Goal: Task Accomplishment & Management: Manage account settings

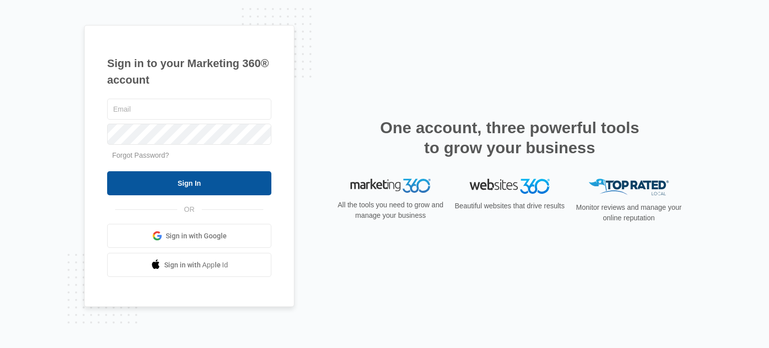
type input "[PERSON_NAME][EMAIL_ADDRESS][DOMAIN_NAME]"
click at [218, 184] on input "Sign In" at bounding box center [189, 183] width 164 height 24
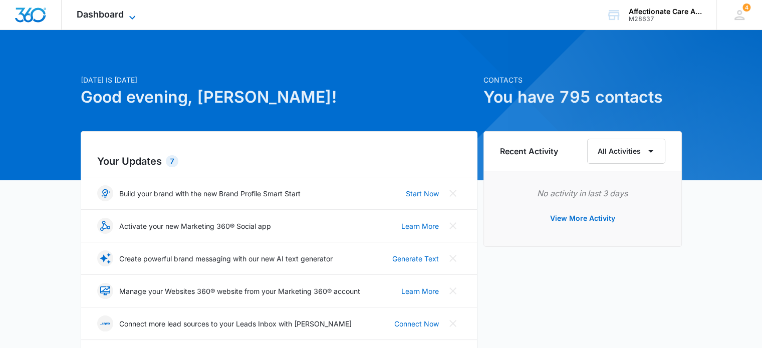
click at [81, 16] on span "Dashboard" at bounding box center [100, 14] width 47 height 11
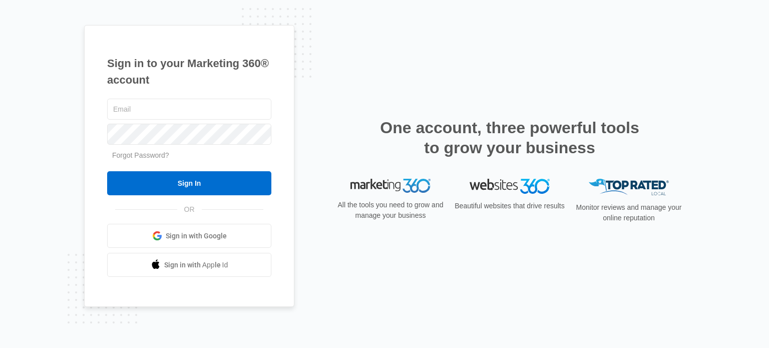
type input "kaceys@ltcmconsulting.com"
click at [107, 171] on input "Sign In" at bounding box center [189, 183] width 164 height 24
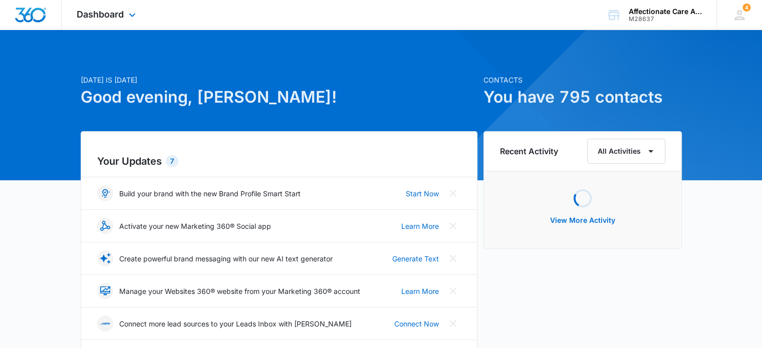
click at [136, 22] on div "Dashboard Apps Reputation Websites Forms CRM Email Social Shop Payments POS Con…" at bounding box center [108, 15] width 92 height 30
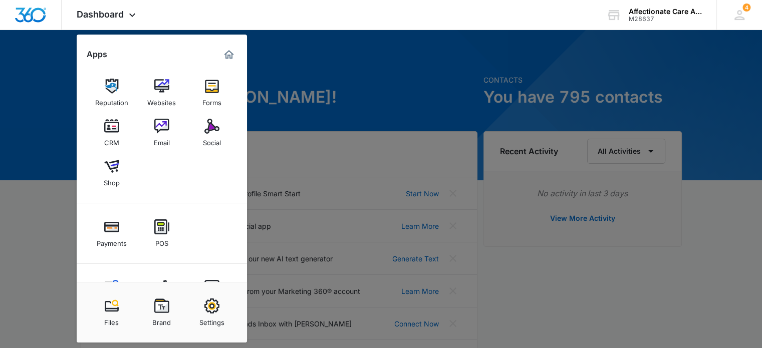
click at [667, 230] on div at bounding box center [381, 174] width 762 height 348
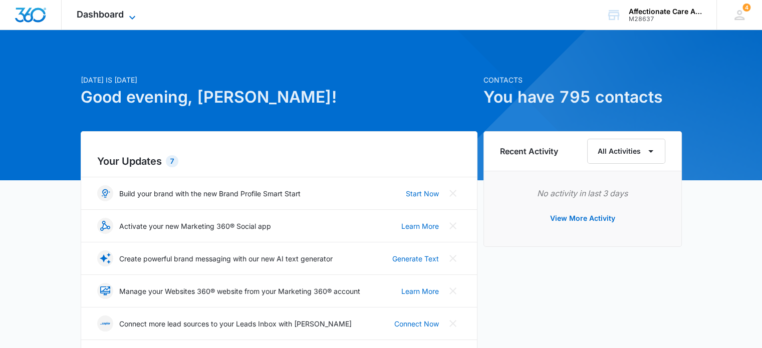
click at [118, 14] on span "Dashboard" at bounding box center [100, 14] width 47 height 11
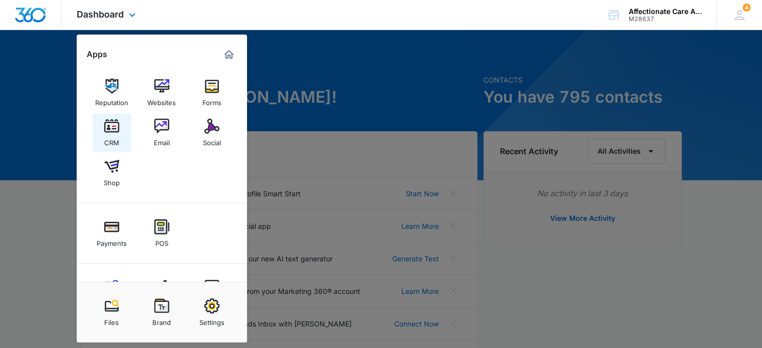
click at [108, 133] on img at bounding box center [111, 126] width 15 height 15
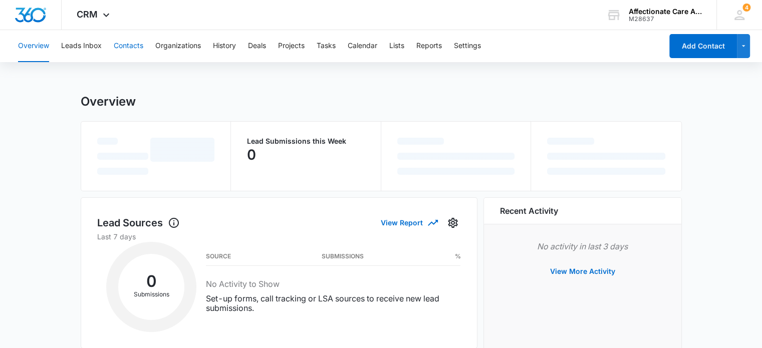
click at [121, 48] on button "Contacts" at bounding box center [129, 46] width 30 height 32
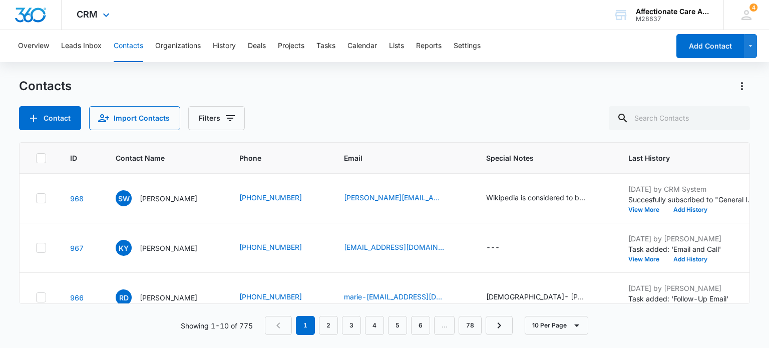
click at [98, 14] on div "CRM Apps Reputation Websites Forms CRM Email Social Shop Payments POS Content A…" at bounding box center [95, 15] width 66 height 30
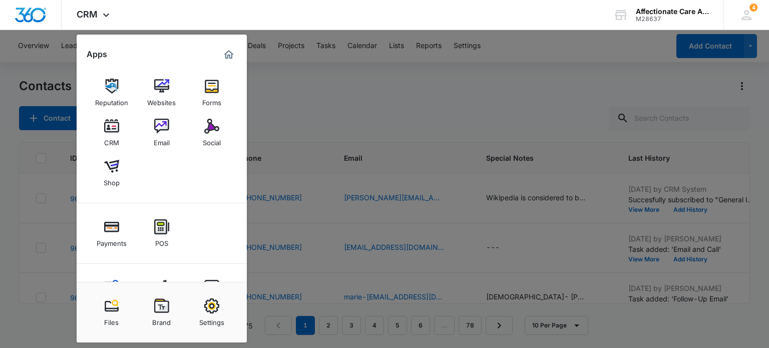
click at [307, 98] on div at bounding box center [384, 174] width 769 height 348
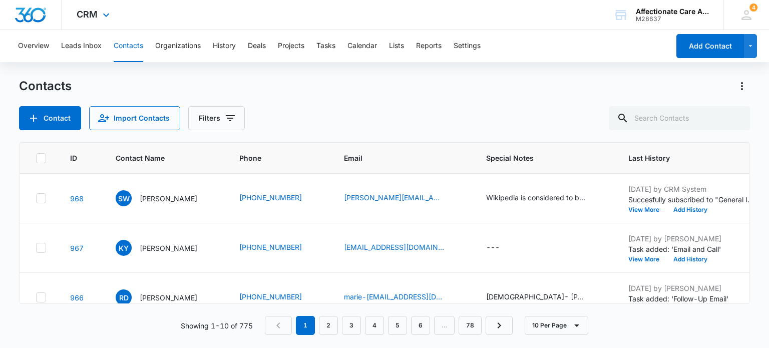
click at [38, 12] on img "Dashboard" at bounding box center [31, 15] width 32 height 15
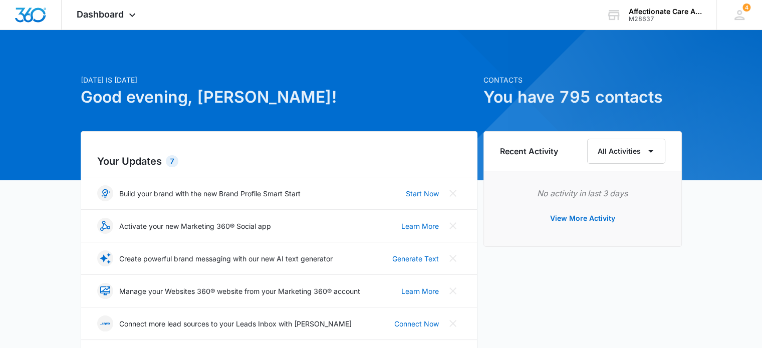
click at [112, 20] on div "Dashboard Apps Reputation Websites Forms CRM Email Social Shop Payments POS Con…" at bounding box center [108, 15] width 92 height 30
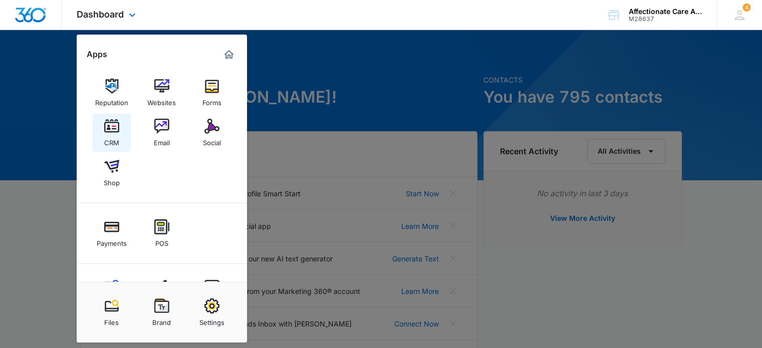
click at [119, 138] on link "CRM" at bounding box center [112, 133] width 38 height 38
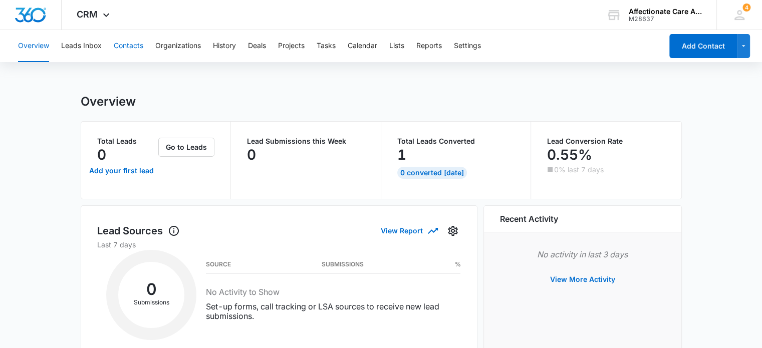
click at [132, 45] on button "Contacts" at bounding box center [129, 46] width 30 height 32
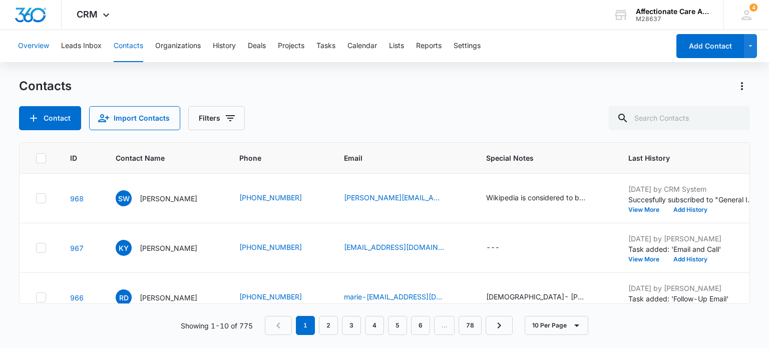
click at [35, 44] on button "Overview" at bounding box center [33, 46] width 31 height 32
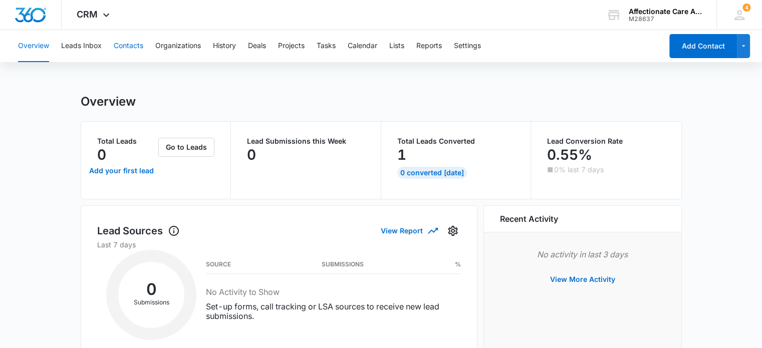
click at [130, 50] on button "Contacts" at bounding box center [129, 46] width 30 height 32
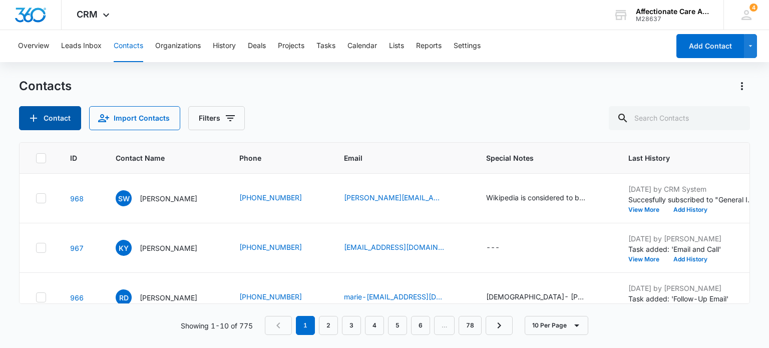
click at [54, 121] on button "Contact" at bounding box center [50, 118] width 62 height 24
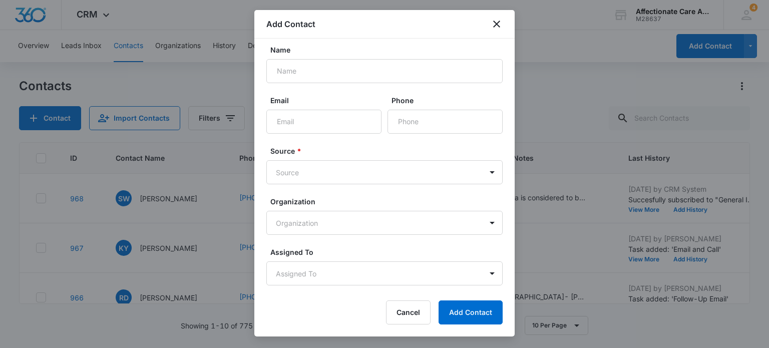
scroll to position [14, 0]
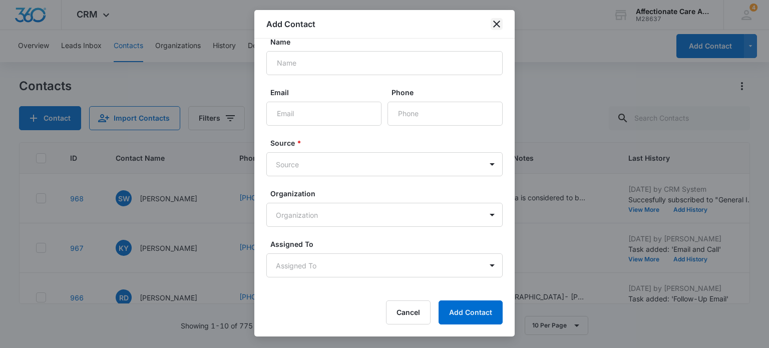
click at [491, 27] on icon "close" at bounding box center [497, 24] width 12 height 12
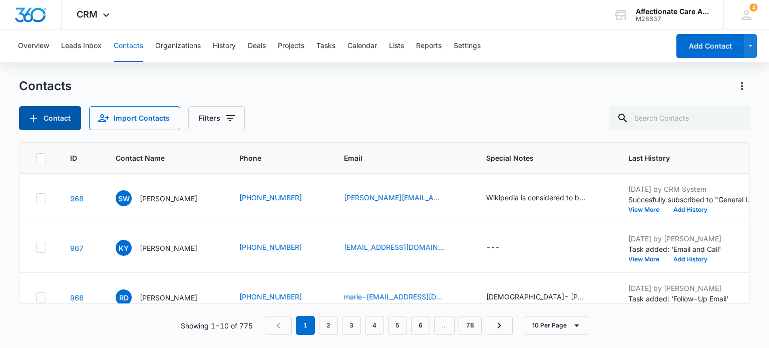
click at [60, 122] on button "Contact" at bounding box center [50, 118] width 62 height 24
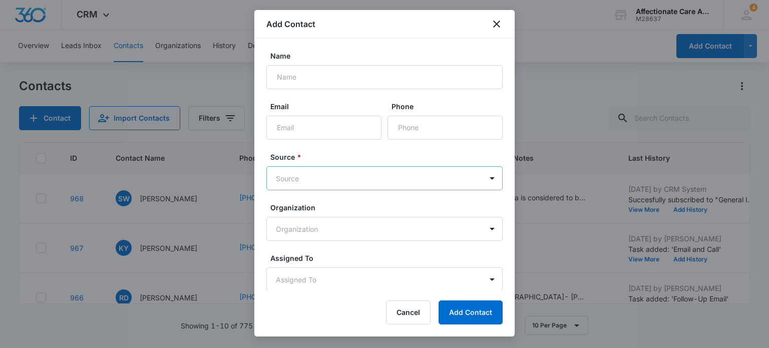
scroll to position [36, 0]
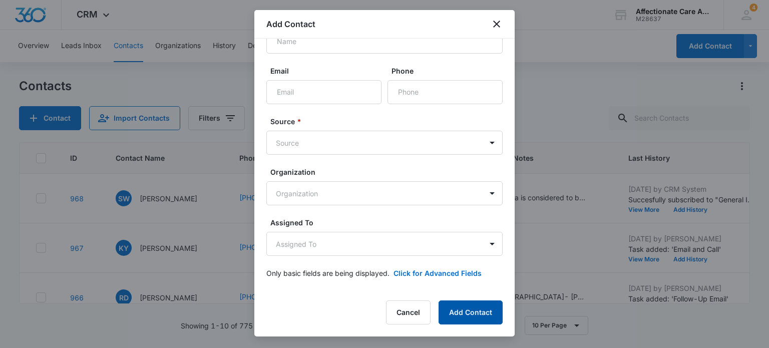
click at [475, 321] on button "Add Contact" at bounding box center [471, 312] width 64 height 24
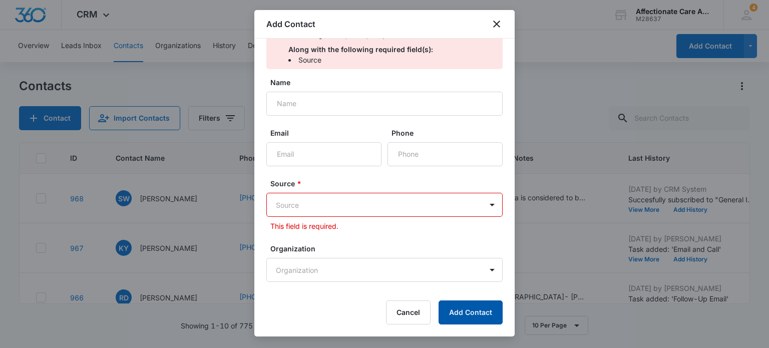
scroll to position [98, 0]
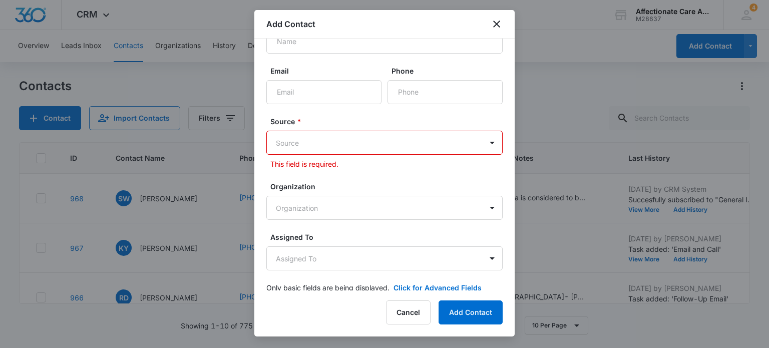
click at [360, 146] on body "CRM Apps Reputation Websites Forms CRM Email Social Shop Payments POS Content A…" at bounding box center [384, 174] width 769 height 348
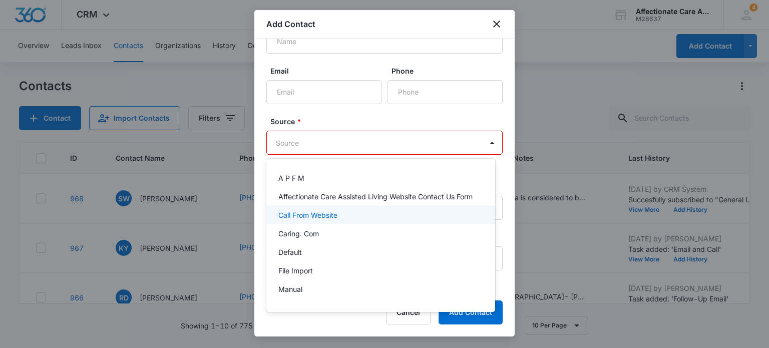
click at [309, 220] on p "Call From Website" at bounding box center [307, 215] width 59 height 11
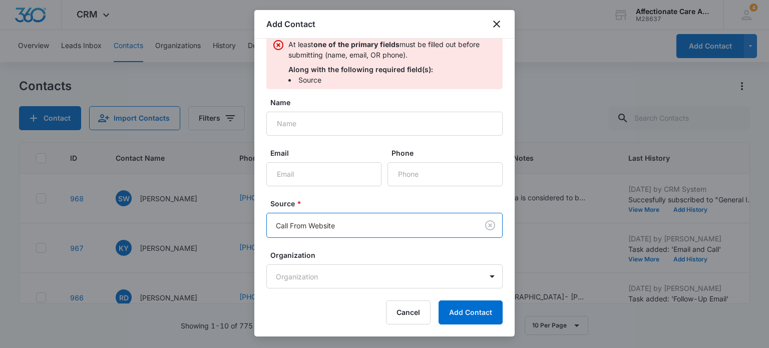
scroll to position [12, 0]
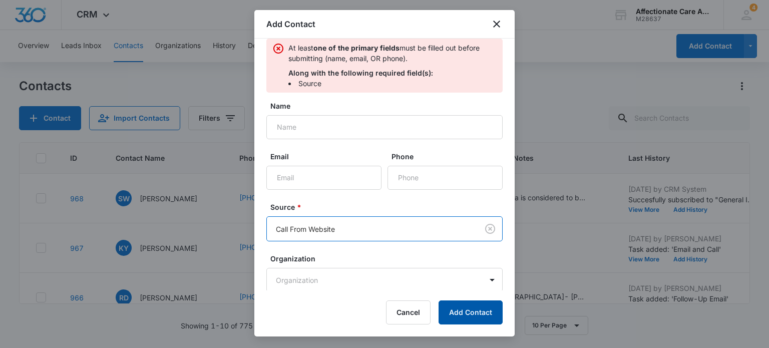
click at [464, 309] on button "Add Contact" at bounding box center [471, 312] width 64 height 24
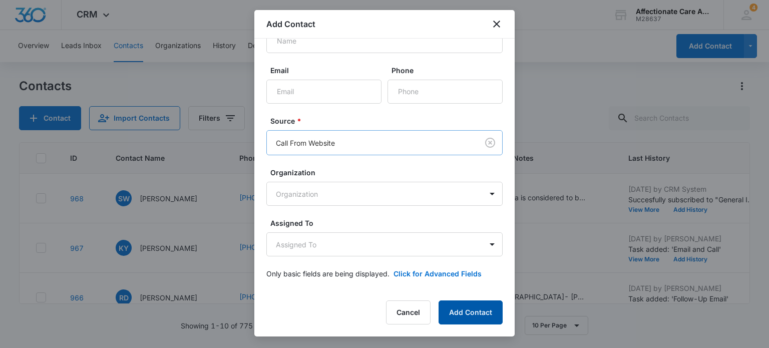
scroll to position [0, 0]
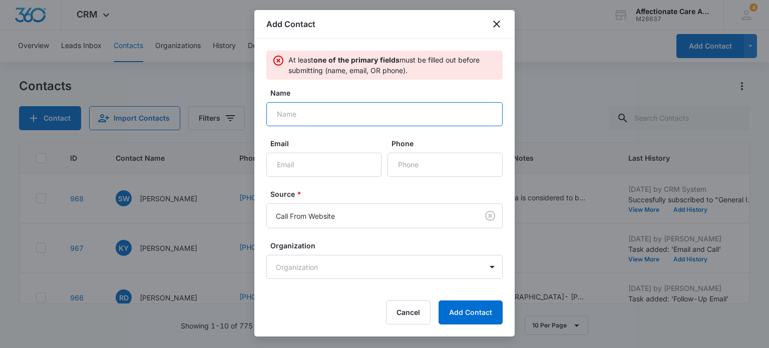
click at [368, 119] on input "Name" at bounding box center [384, 114] width 236 height 24
type input "Sam"
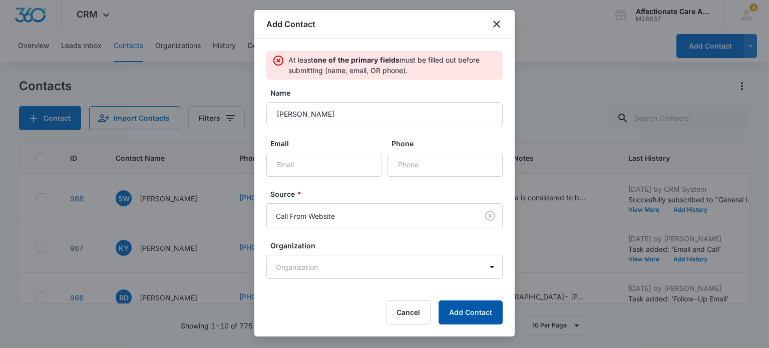
click at [486, 309] on button "Add Contact" at bounding box center [471, 312] width 64 height 24
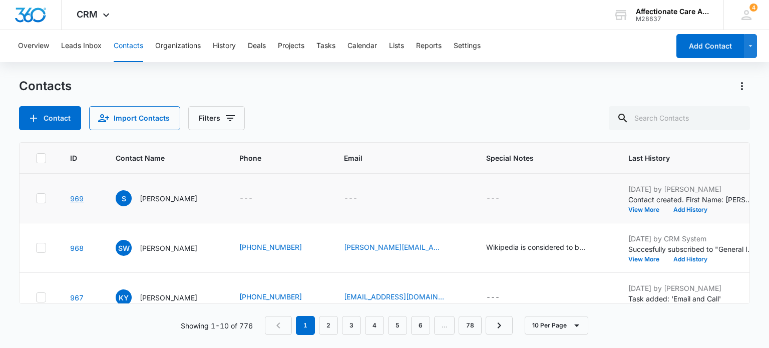
click at [76, 198] on link "969" at bounding box center [77, 198] width 14 height 9
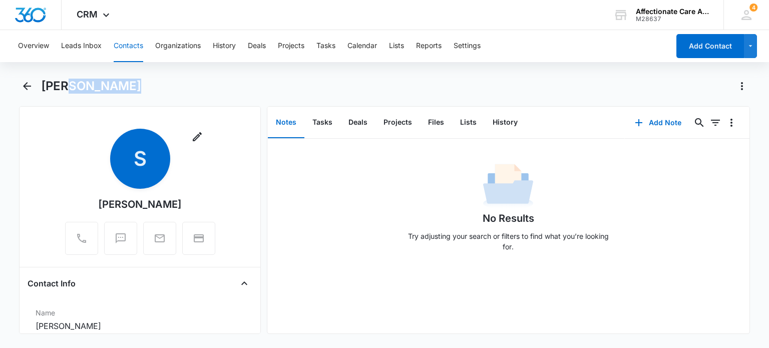
drag, startPoint x: 76, startPoint y: 198, endPoint x: 296, endPoint y: 107, distance: 238.7
click at [296, 107] on div "Remove S Sam Contact Info Name Cancel Save Changes Sam Phone Cancel Save Change…" at bounding box center [384, 220] width 731 height 228
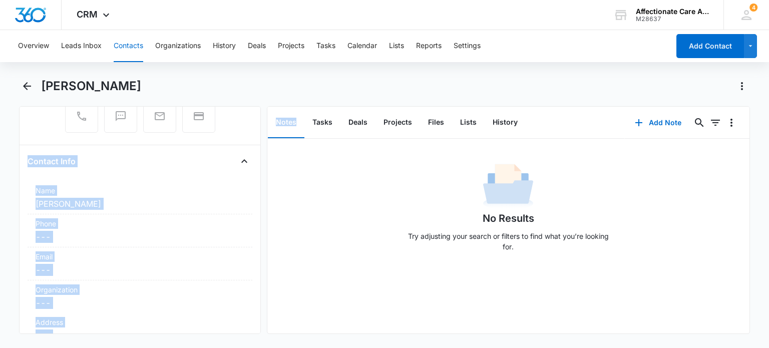
scroll to position [120, 0]
click at [201, 179] on div "Contact Info Name Cancel Save Changes Sam Phone Cancel Save Changes --- Email C…" at bounding box center [140, 255] width 224 height 201
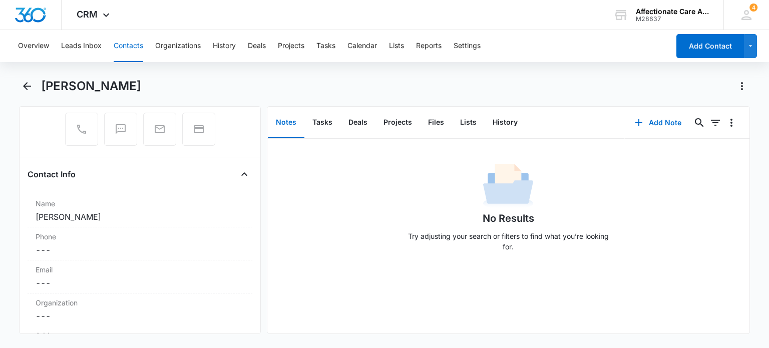
scroll to position [0, 0]
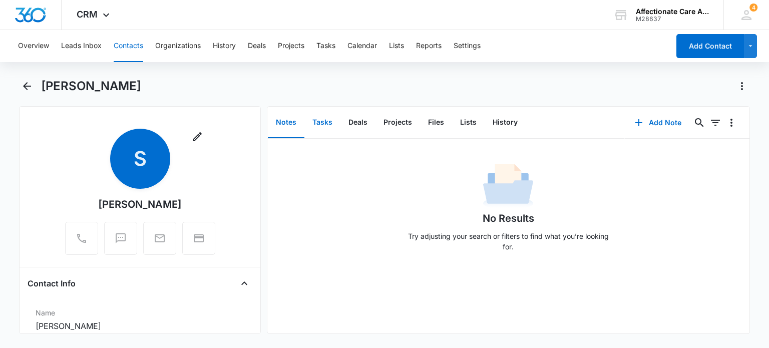
click at [317, 122] on button "Tasks" at bounding box center [323, 122] width 36 height 31
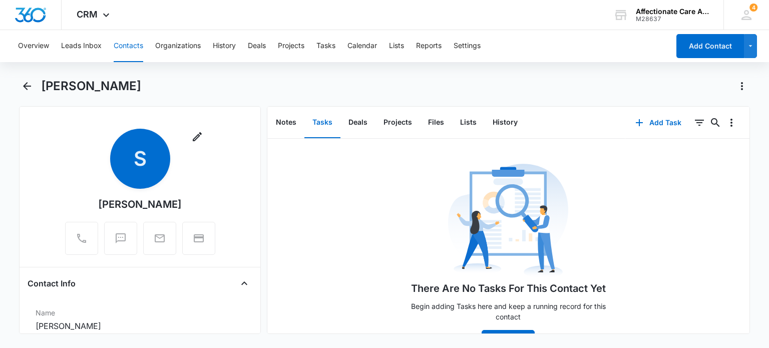
scroll to position [16, 0]
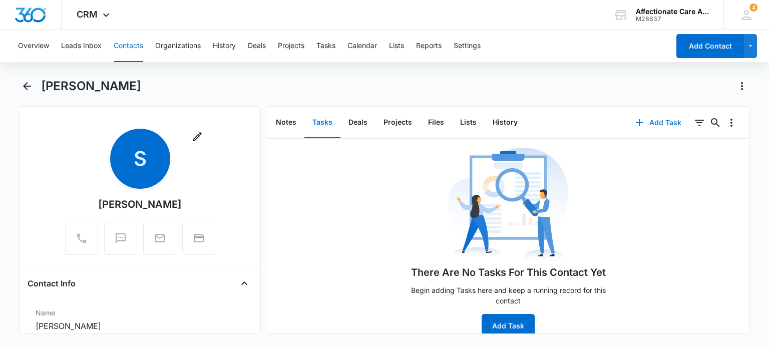
click at [653, 124] on button "Add Task" at bounding box center [659, 123] width 66 height 24
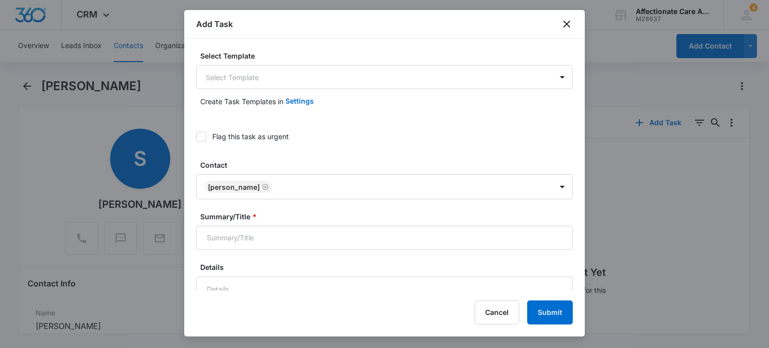
scroll to position [0, 0]
click at [354, 92] on div "Create Task Templates in Settings" at bounding box center [384, 101] width 377 height 24
click at [360, 85] on body "CRM Apps Reputation Websites Forms CRM Email Social Shop Payments POS Content A…" at bounding box center [384, 174] width 769 height 348
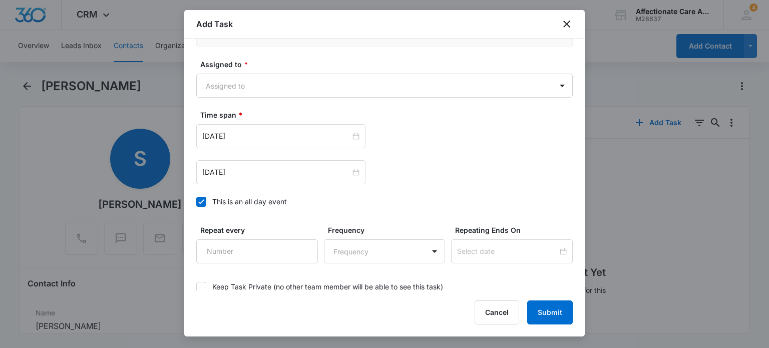
scroll to position [616, 0]
click at [565, 27] on icon "close" at bounding box center [567, 24] width 12 height 12
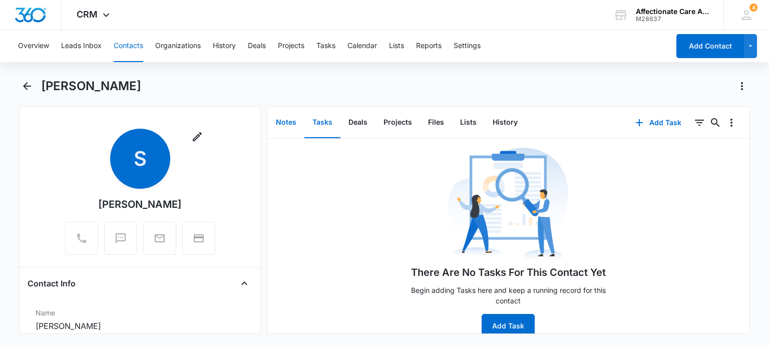
click at [295, 116] on button "Notes" at bounding box center [286, 122] width 37 height 31
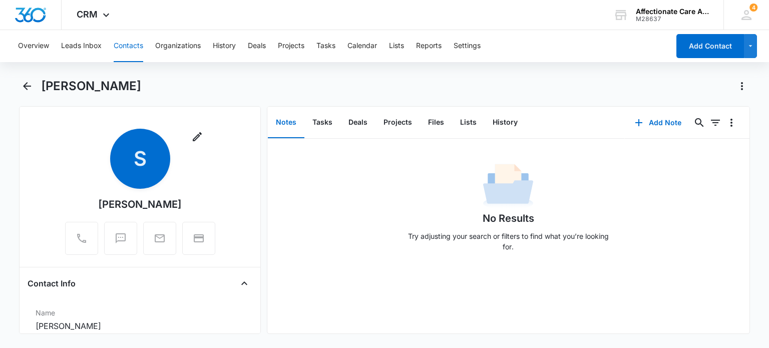
click at [157, 89] on div "Sam" at bounding box center [395, 86] width 709 height 16
click at [351, 124] on button "Deals" at bounding box center [358, 122] width 35 height 31
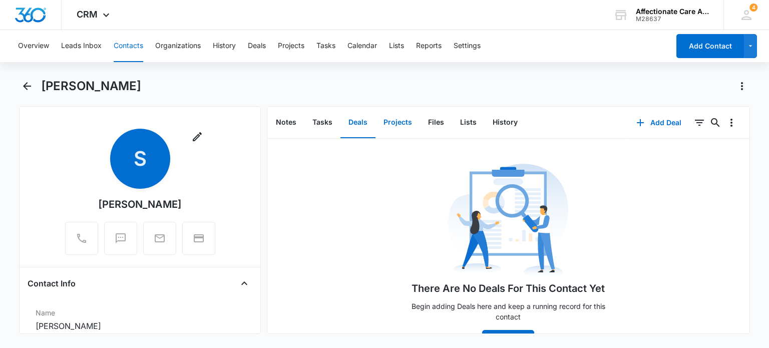
click at [401, 117] on button "Projects" at bounding box center [398, 122] width 45 height 31
click at [426, 117] on button "Files" at bounding box center [436, 122] width 32 height 31
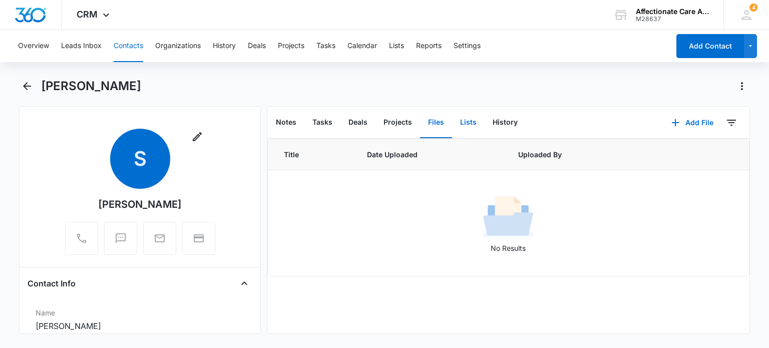
click at [466, 118] on button "Lists" at bounding box center [468, 122] width 33 height 31
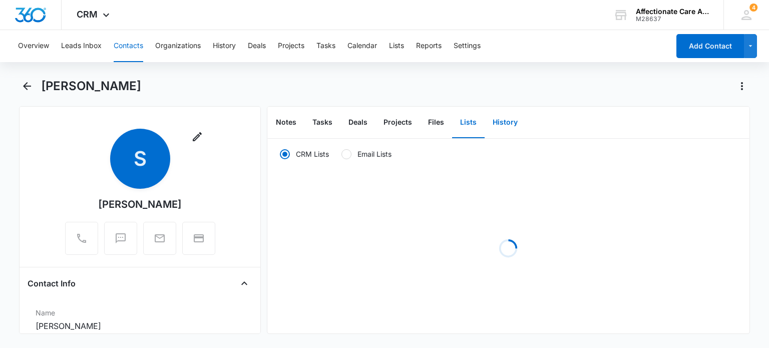
click at [503, 118] on button "History" at bounding box center [505, 122] width 41 height 31
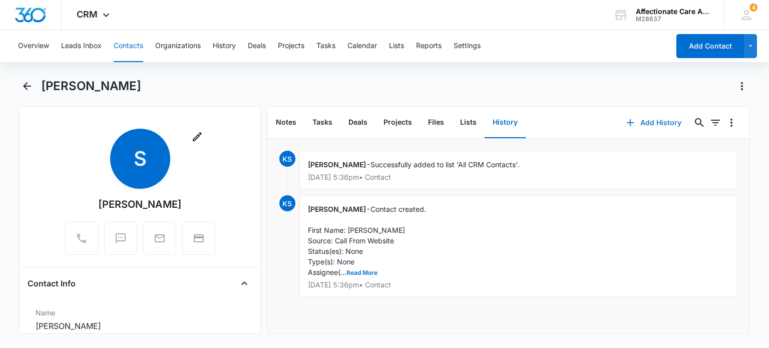
click at [635, 119] on button "Add History" at bounding box center [654, 123] width 75 height 24
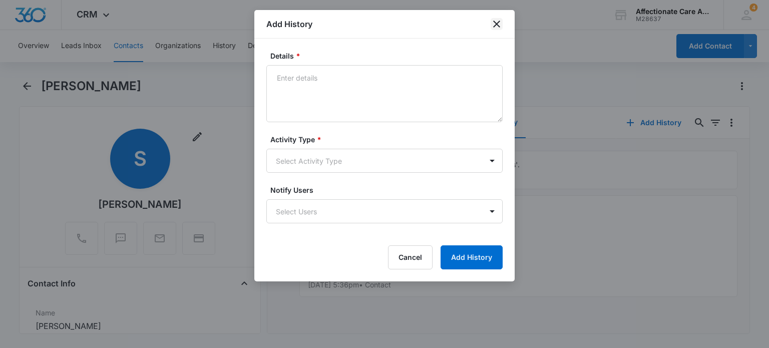
click at [501, 27] on icon "close" at bounding box center [497, 24] width 12 height 12
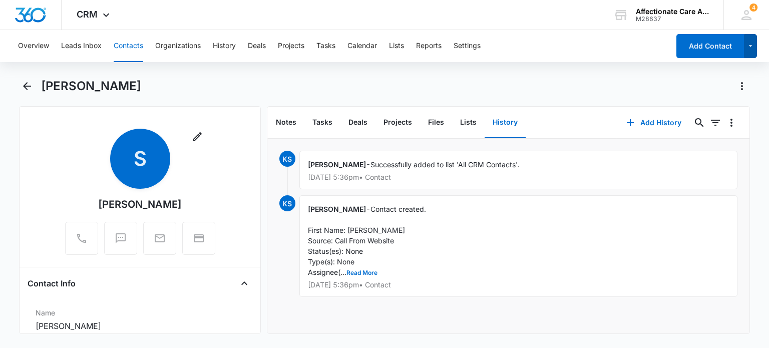
click at [756, 49] on button "button" at bounding box center [751, 46] width 14 height 24
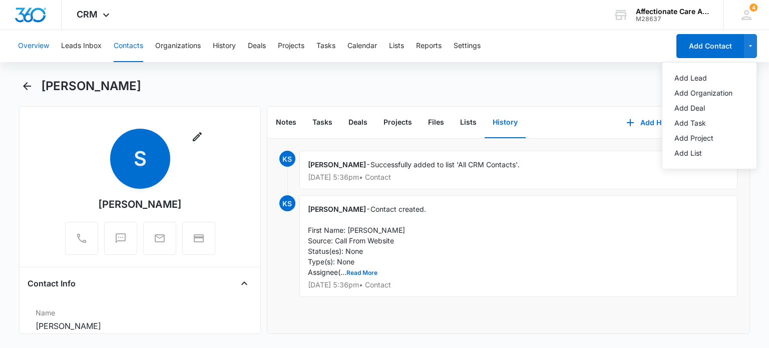
click at [44, 51] on button "Overview" at bounding box center [33, 46] width 31 height 32
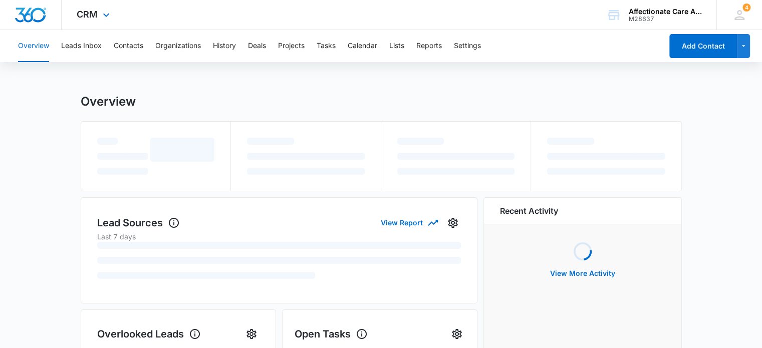
click at [96, 20] on div "CRM Apps Reputation Websites Forms CRM Email Social Shop Payments POS Content A…" at bounding box center [95, 15] width 66 height 30
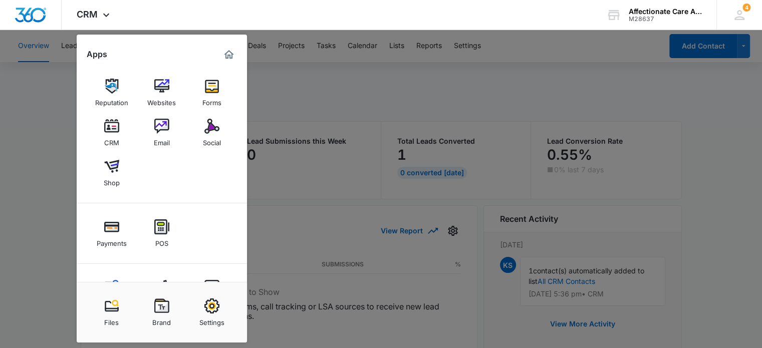
click at [385, 70] on div at bounding box center [381, 174] width 762 height 348
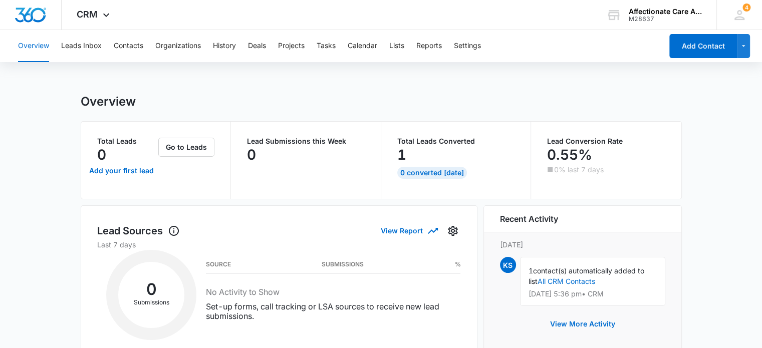
click at [357, 172] on div "Lead Submissions this Week 0" at bounding box center [306, 160] width 118 height 45
click at [132, 41] on button "Contacts" at bounding box center [129, 46] width 30 height 32
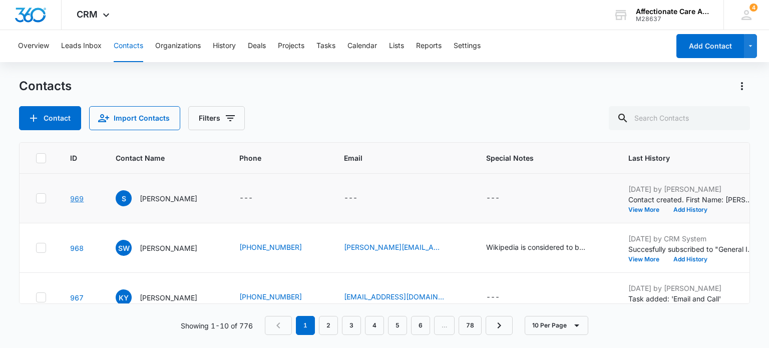
click at [73, 196] on link "969" at bounding box center [77, 198] width 14 height 9
